Goal: Information Seeking & Learning: Learn about a topic

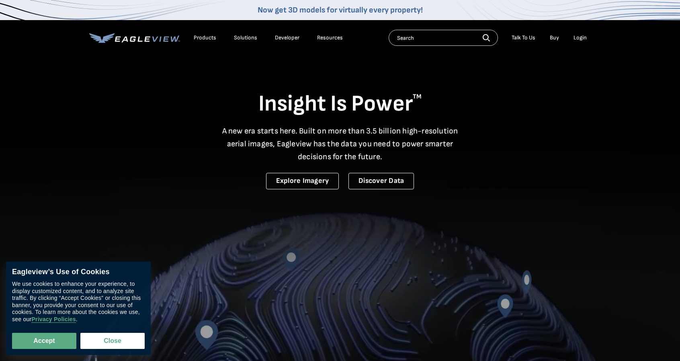
click at [104, 335] on button "Close" at bounding box center [112, 341] width 64 height 16
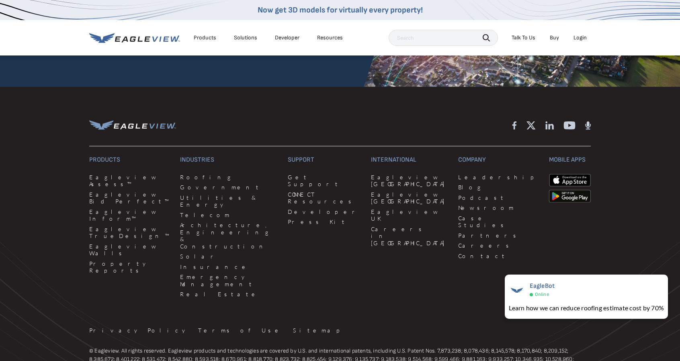
scroll to position [2121, 0]
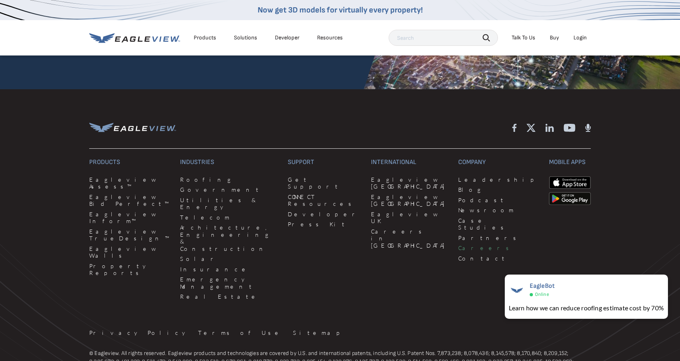
click at [458, 244] on link "Careers" at bounding box center [498, 247] width 81 height 7
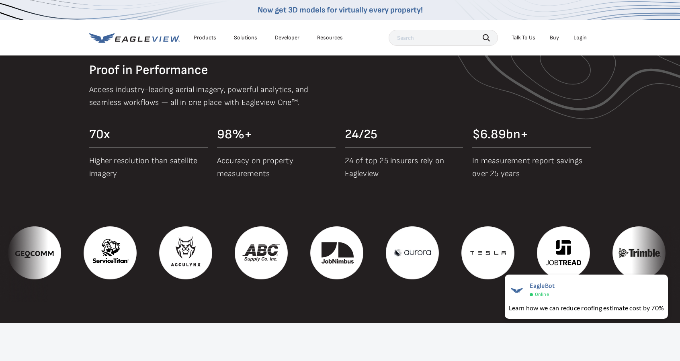
scroll to position [0, 0]
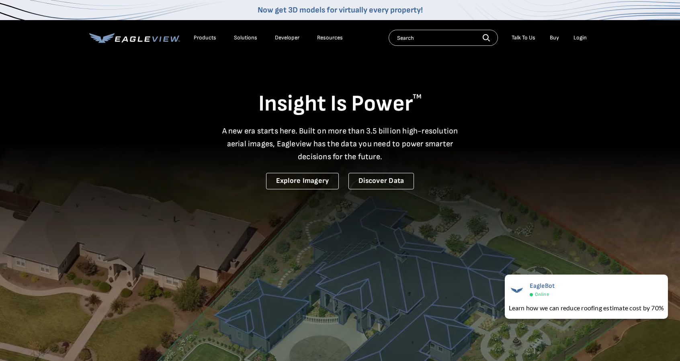
click at [275, 36] on link "Developer" at bounding box center [287, 37] width 25 height 7
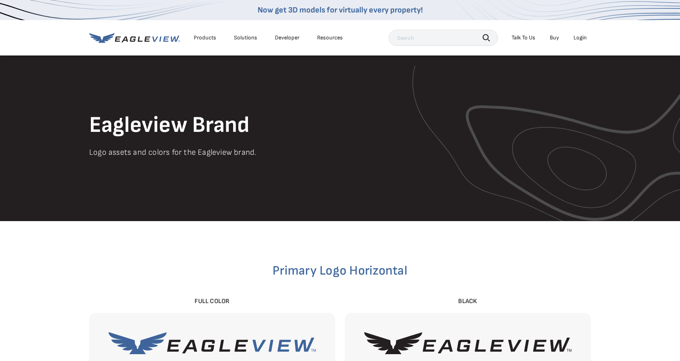
click at [475, 185] on div "Eagleview Brand Logo assets and colors for the Eagleview brand." at bounding box center [340, 138] width 680 height 166
click at [323, 37] on div "Resources" at bounding box center [330, 37] width 26 height 7
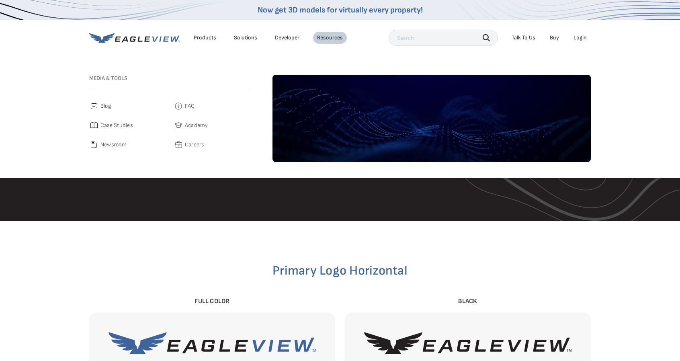
click at [288, 37] on link "Developer" at bounding box center [287, 37] width 25 height 7
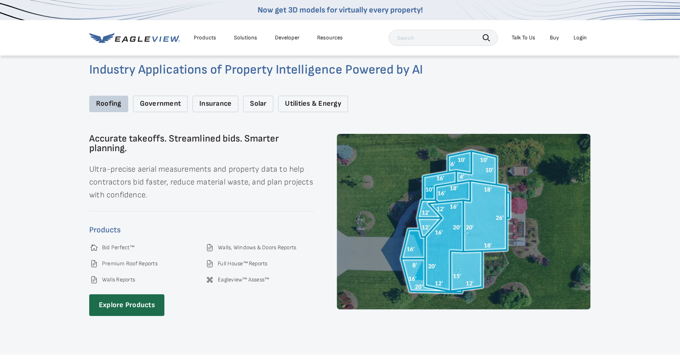
scroll to position [1125, 0]
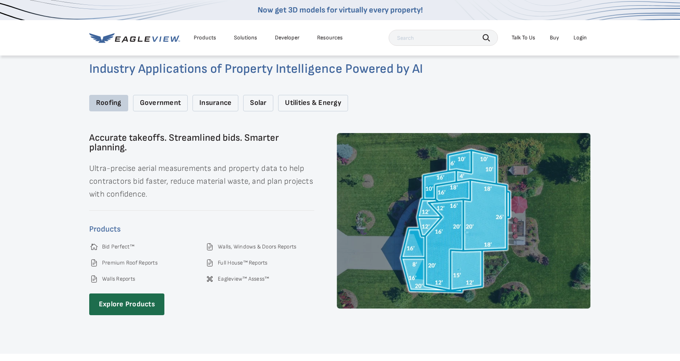
click at [161, 97] on div "Government" at bounding box center [160, 103] width 55 height 16
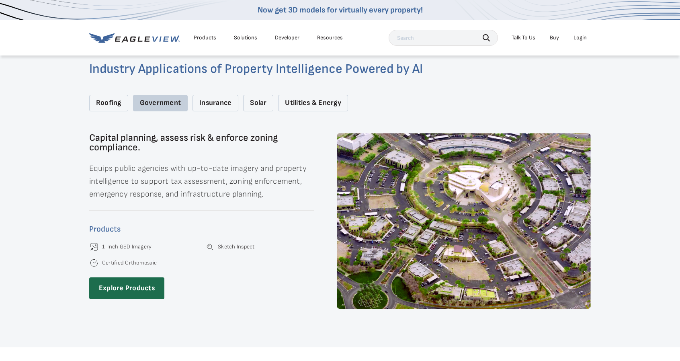
click at [221, 97] on div "Insurance" at bounding box center [216, 103] width 46 height 16
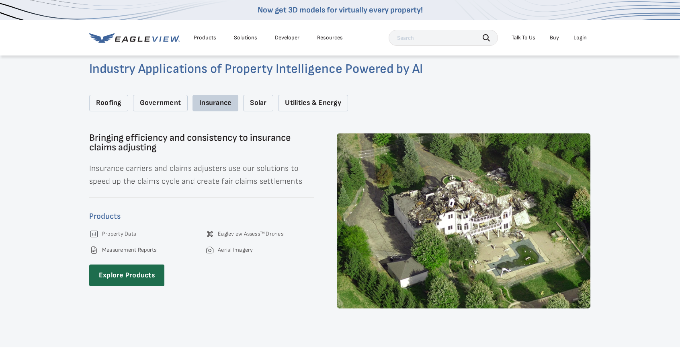
click at [255, 100] on div "Solar" at bounding box center [258, 103] width 30 height 16
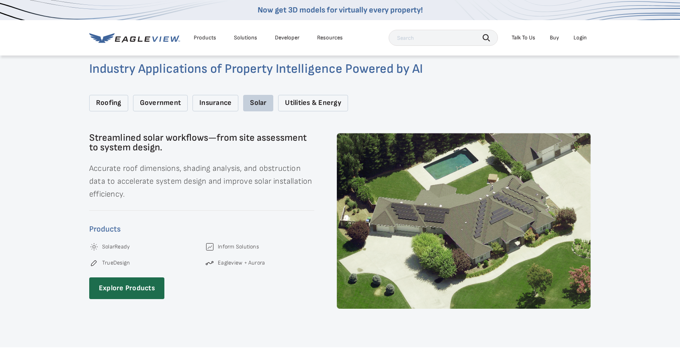
click at [301, 96] on div "Utilities & Energy" at bounding box center [313, 103] width 70 height 16
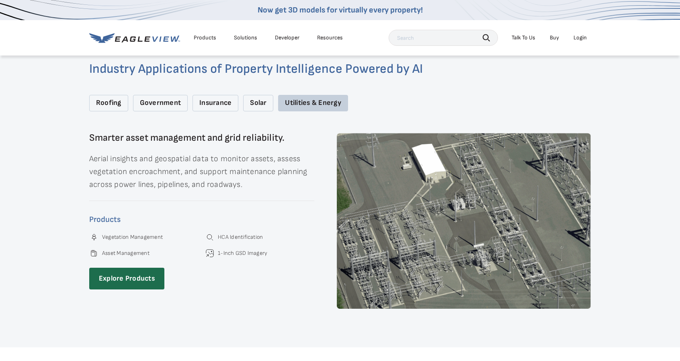
click at [119, 100] on div "Roofing" at bounding box center [108, 103] width 39 height 16
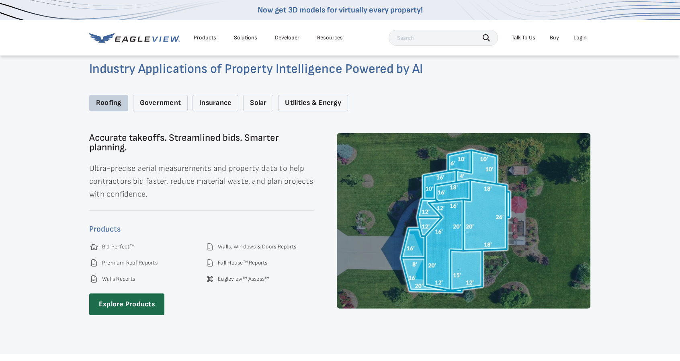
click at [146, 95] on div "Government" at bounding box center [160, 103] width 55 height 16
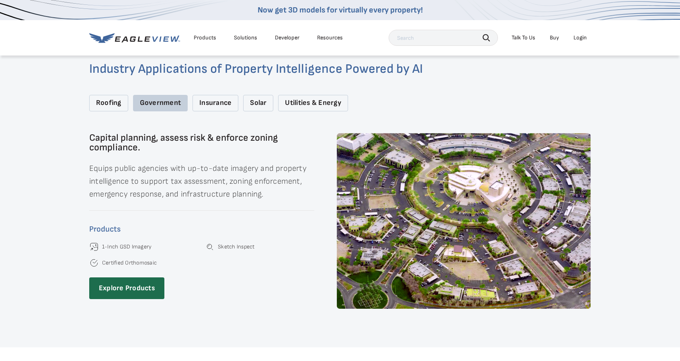
click at [213, 95] on div "Insurance" at bounding box center [216, 103] width 46 height 16
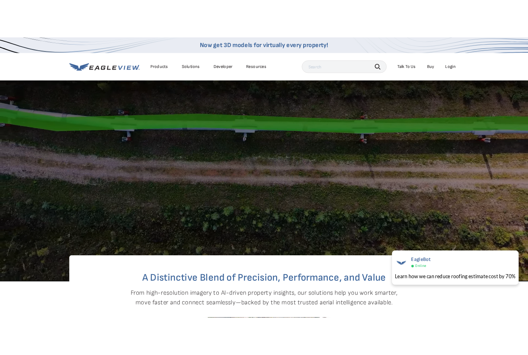
scroll to position [161, 0]
